Goal: Task Accomplishment & Management: Use online tool/utility

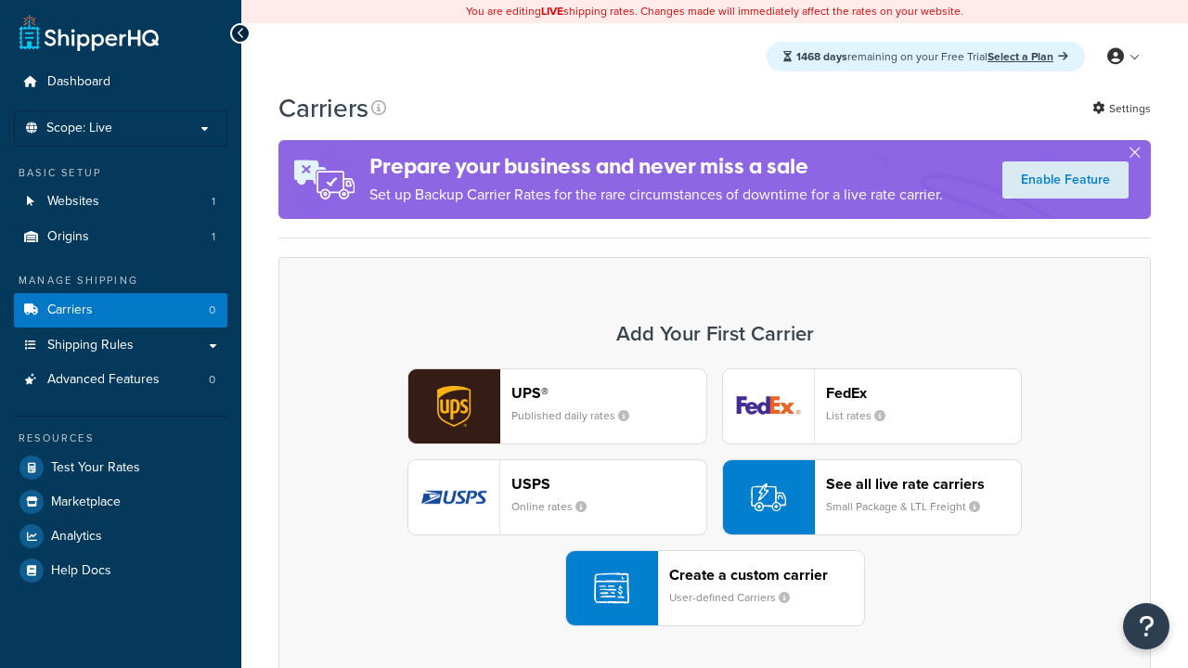
click at [715, 498] on div "UPS® Published daily rates FedEx List rates USPS Online rates See all live rate…" at bounding box center [715, 498] width 834 height 258
click at [715, 588] on div "Create a custom carrier User-defined Carriers" at bounding box center [766, 588] width 195 height 45
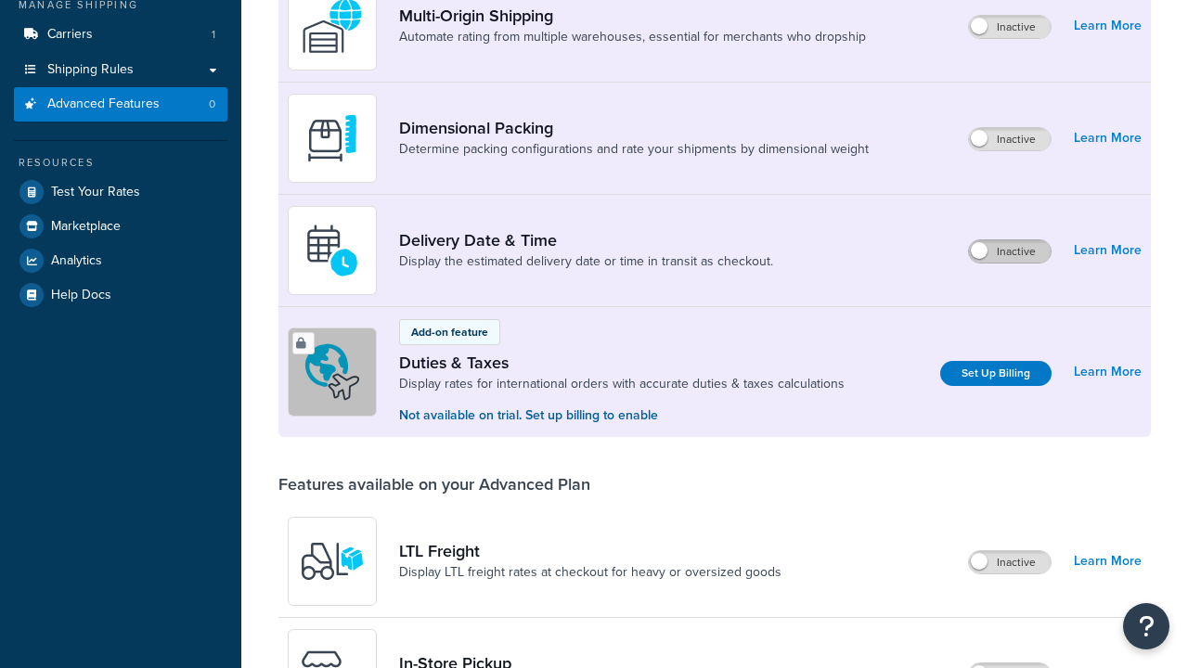
click at [1010, 240] on label "Inactive" at bounding box center [1010, 251] width 82 height 22
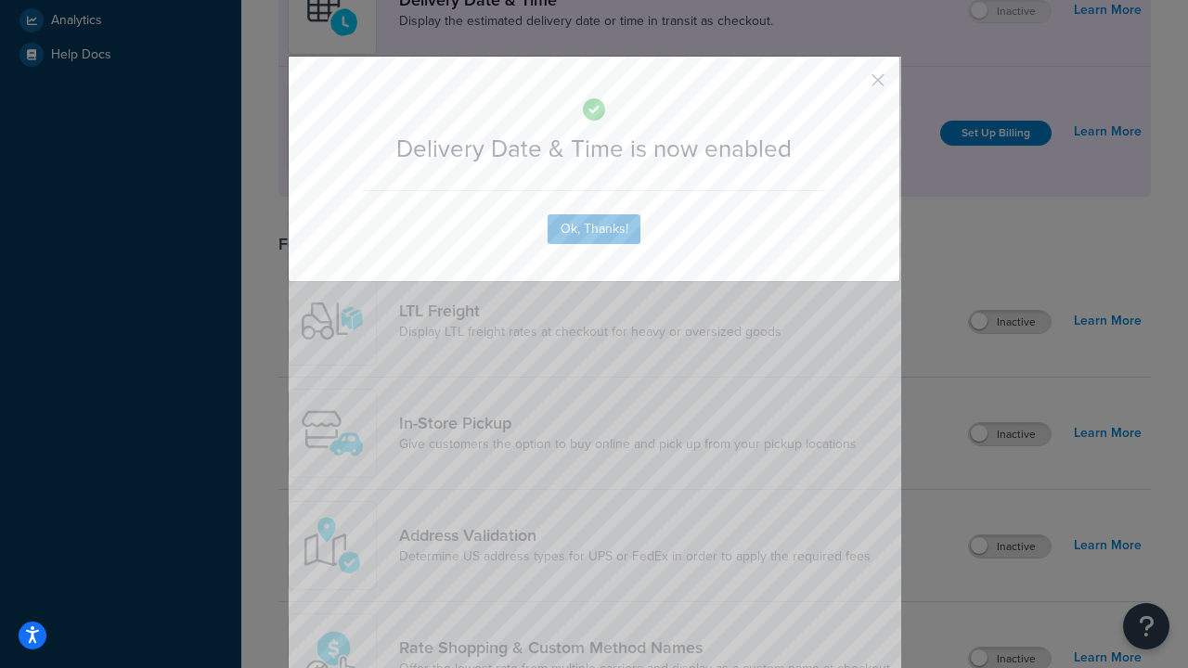
click at [850, 84] on button "button" at bounding box center [850, 86] width 5 height 5
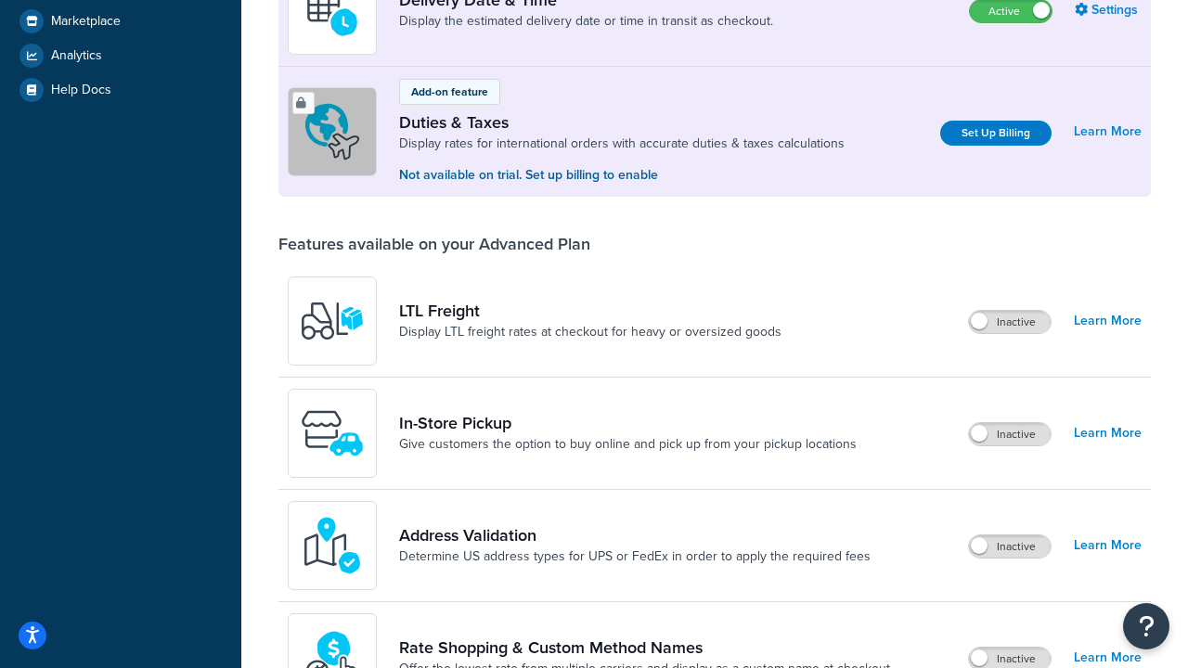
scroll to position [551, 0]
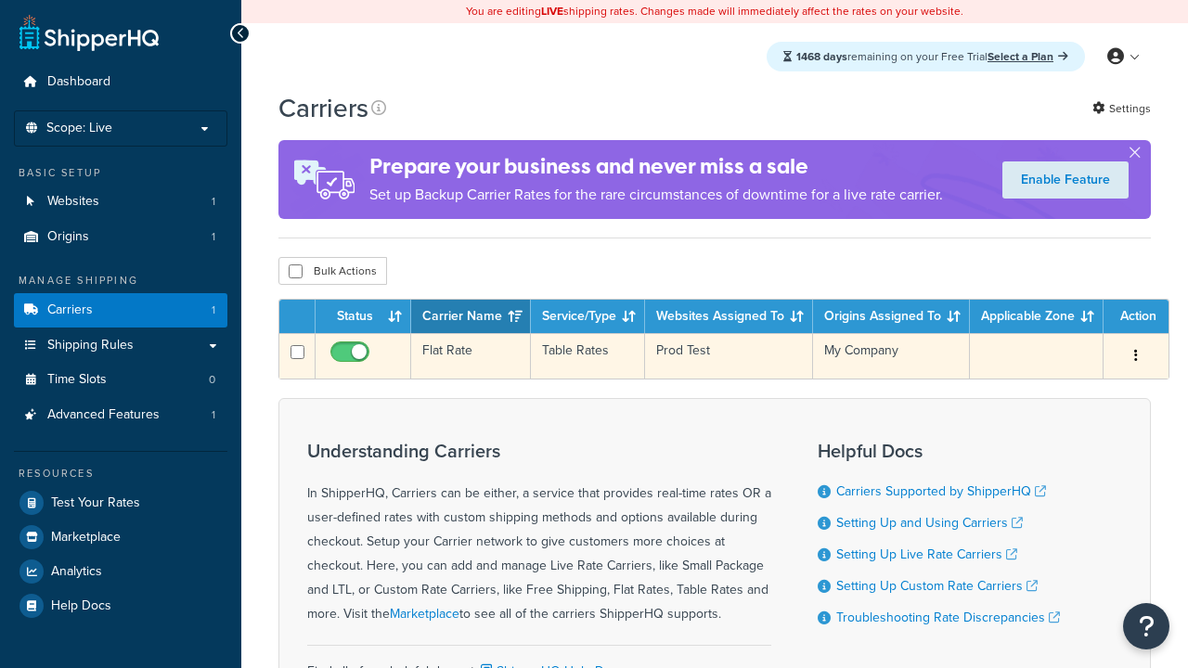
click at [471, 356] on td "Flat Rate" at bounding box center [471, 355] width 120 height 45
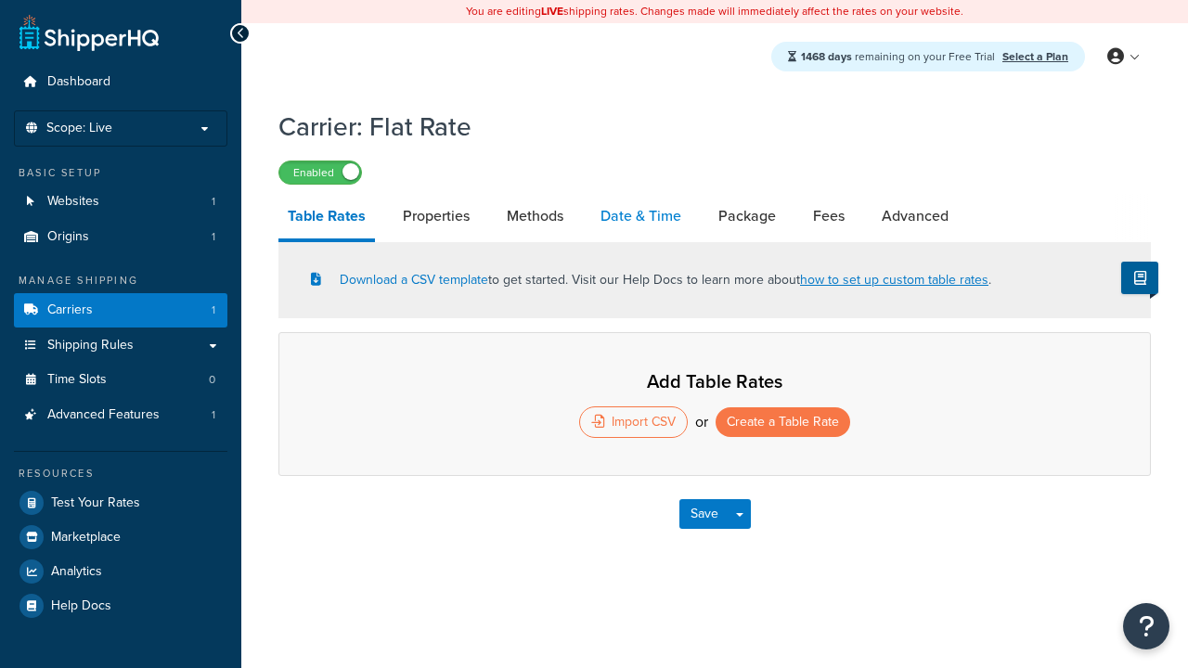
click at [640, 217] on link "Date & Time" at bounding box center [640, 216] width 99 height 45
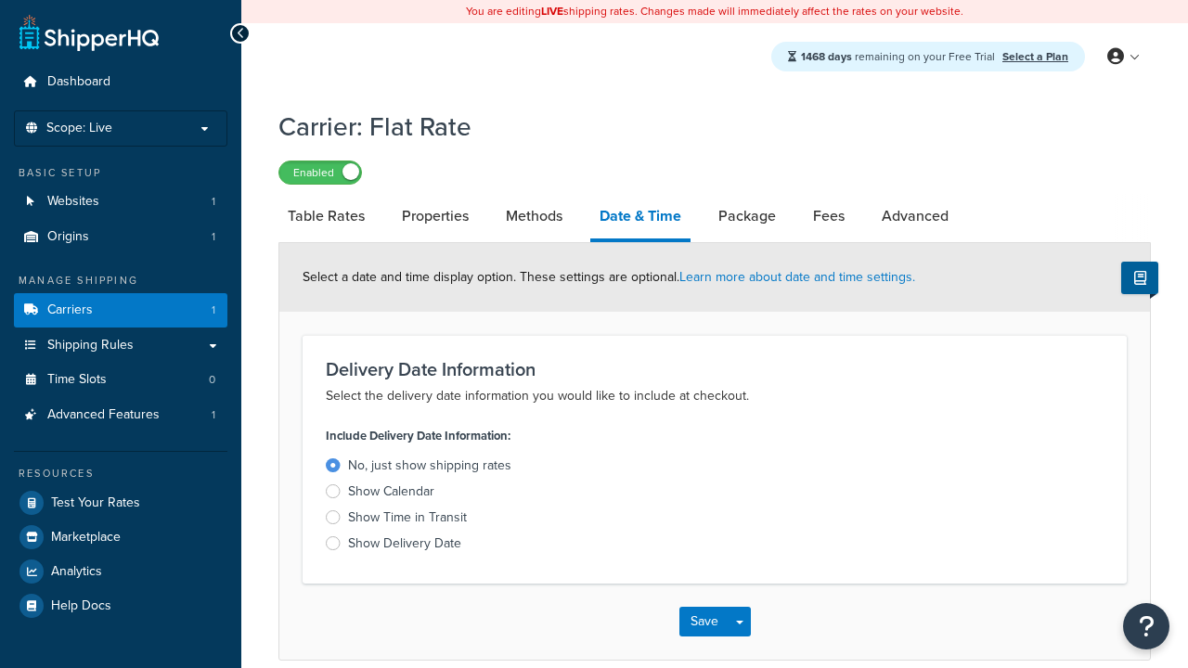
click at [407, 521] on div "Show Time in Transit" at bounding box center [407, 518] width 119 height 19
click at [0, 0] on input "Show Time in Transit" at bounding box center [0, 0] width 0 height 0
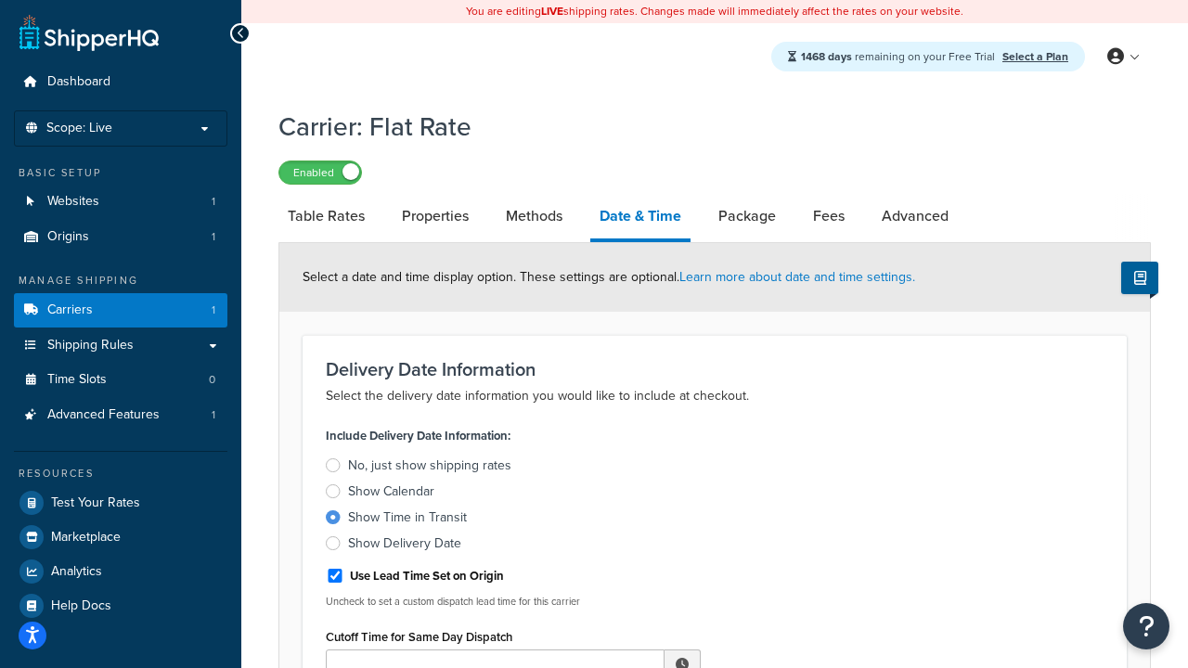
click at [407, 521] on div "Show Time in Transit" at bounding box center [407, 518] width 119 height 19
click at [0, 0] on input "Show Time in Transit" at bounding box center [0, 0] width 0 height 0
type input "11:00 AM"
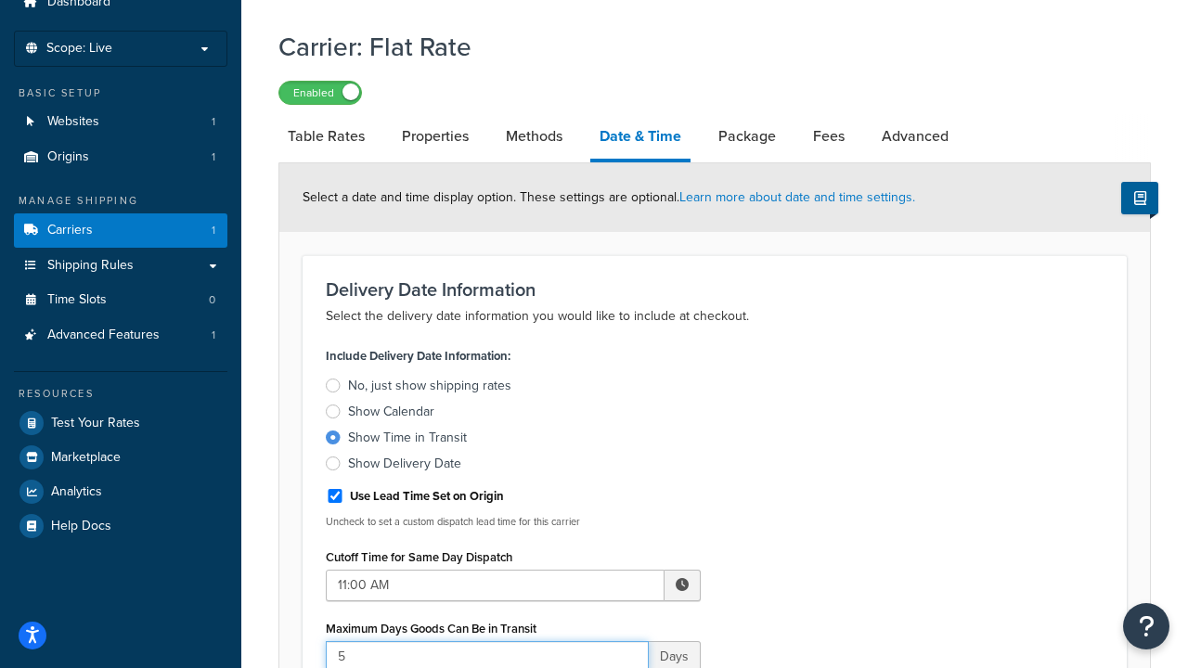
type input "5"
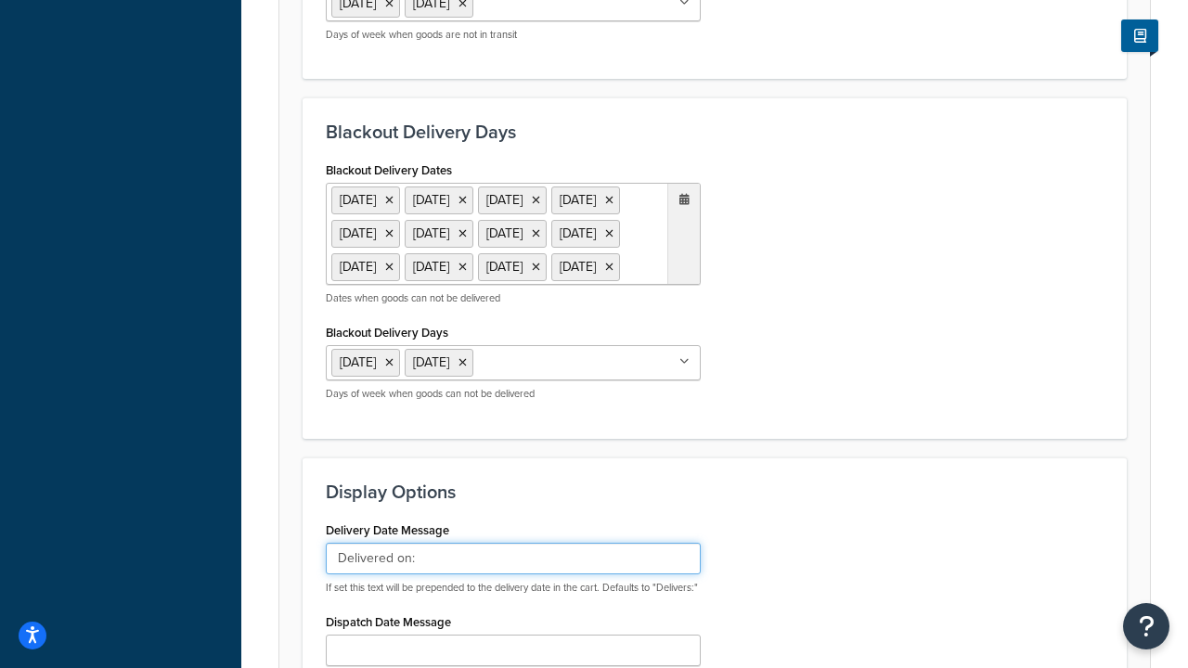
type input "Delivered on:"
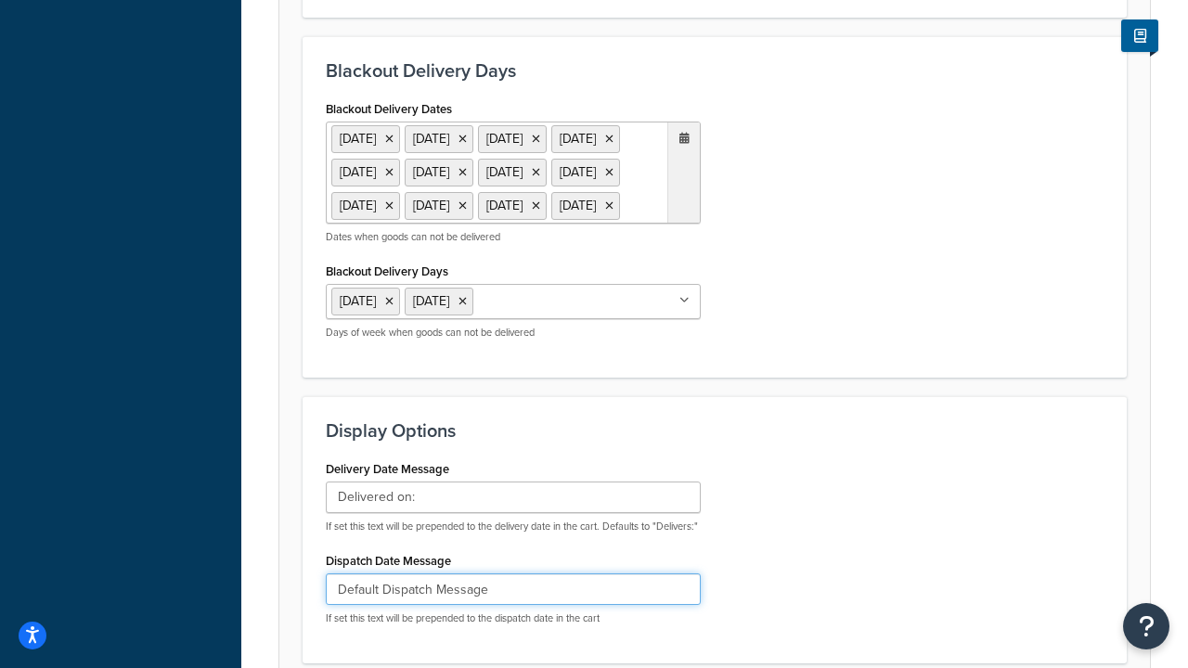
type input "Default Dispatch Message"
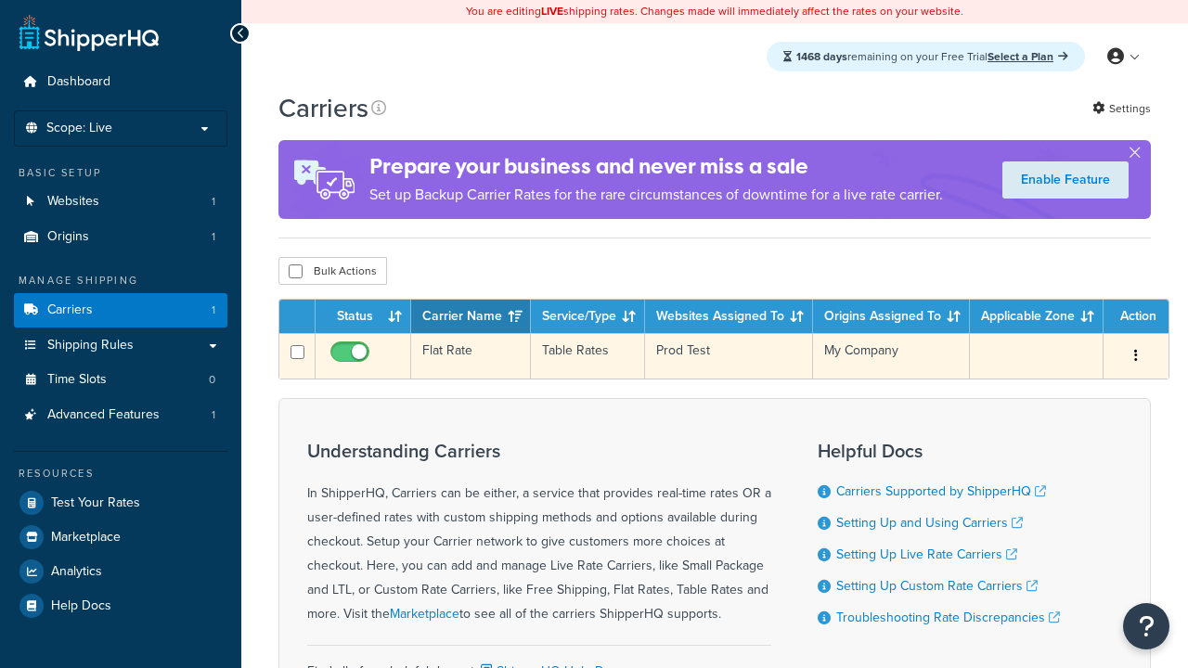
click at [471, 356] on td "Flat Rate" at bounding box center [471, 355] width 120 height 45
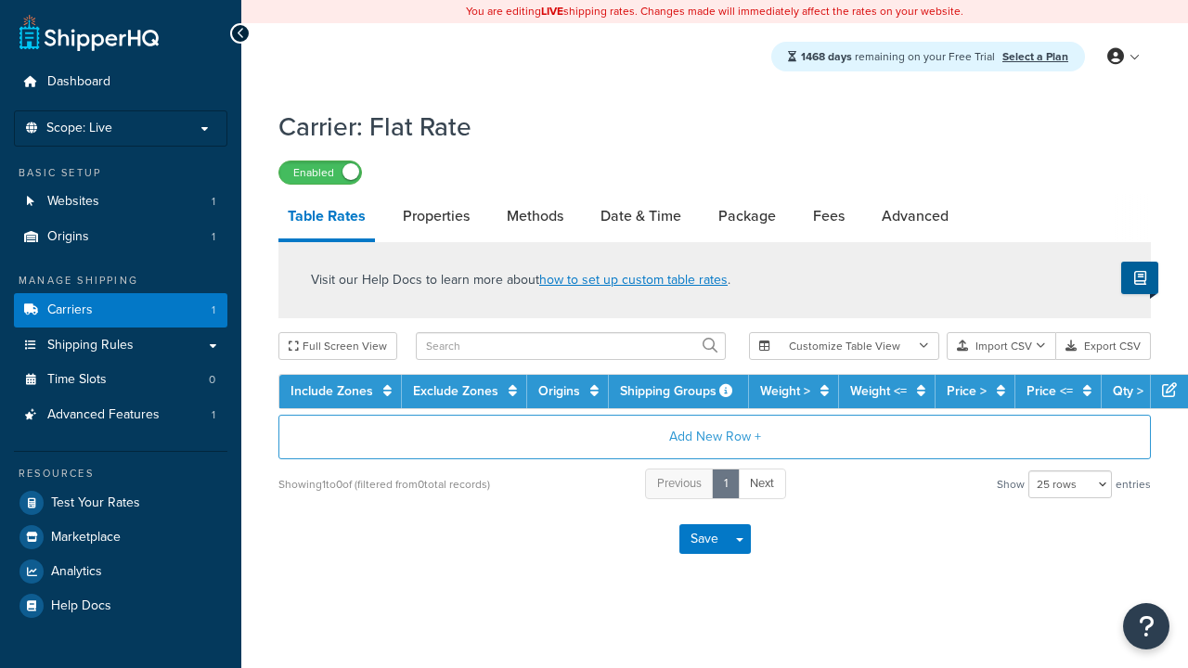
select select "25"
click at [640, 217] on link "Date & Time" at bounding box center [640, 216] width 99 height 45
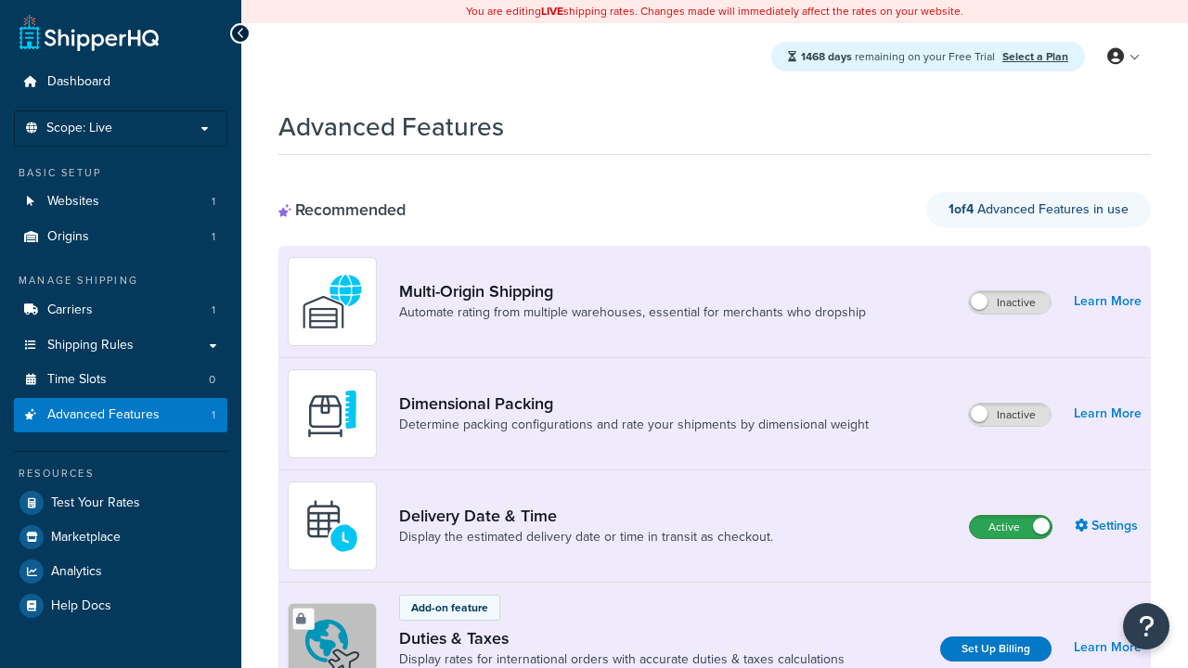
click at [1011, 527] on label "Active" at bounding box center [1011, 527] width 82 height 22
